Goal: Information Seeking & Learning: Find specific fact

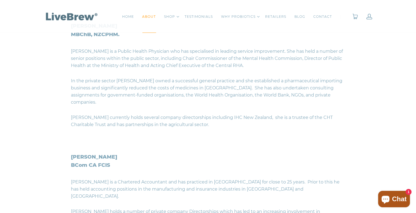
scroll to position [664, 0]
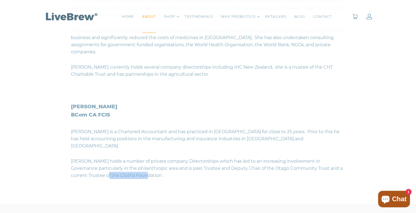
drag, startPoint x: 102, startPoint y: 146, endPoint x: 143, endPoint y: 147, distance: 40.8
click at [143, 154] on p "[PERSON_NAME] holds a number of private company Directorships which has led to …" at bounding box center [208, 166] width 274 height 25
copy p "Clutha Foundation"
